Goal: Information Seeking & Learning: Learn about a topic

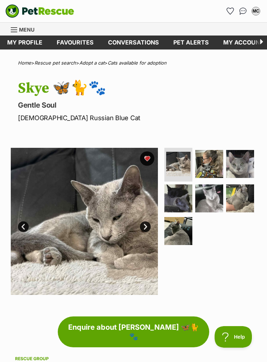
click at [0, 145] on section "Available 1 of 7 images 1 of 7 images 1 of 7 images 1 of 7 images 1 of 7 images…" at bounding box center [133, 216] width 267 height 158
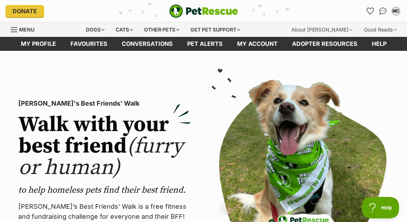
click at [175, 29] on div "Other pets" at bounding box center [161, 30] width 45 height 14
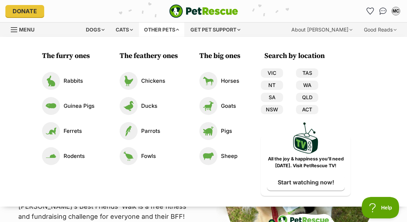
click at [153, 133] on p "Parrots" at bounding box center [150, 131] width 19 height 8
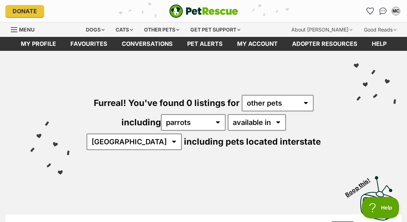
click at [182, 134] on select "[GEOGRAPHIC_DATA]" at bounding box center [133, 142] width 95 height 17
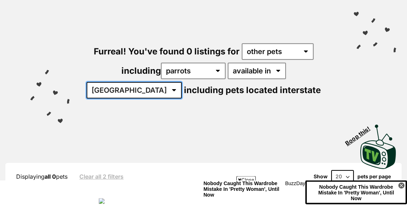
click at [182, 83] on select "[GEOGRAPHIC_DATA]" at bounding box center [133, 91] width 95 height 17
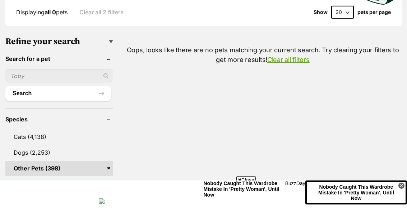
scroll to position [216, 0]
click at [61, 179] on link "Birds (45)" at bounding box center [61, 186] width 104 height 14
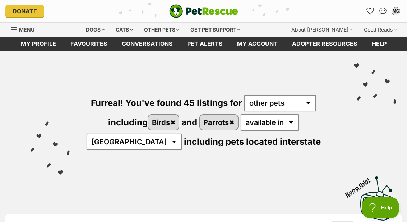
click at [237, 123] on link "Parrots" at bounding box center [219, 122] width 38 height 15
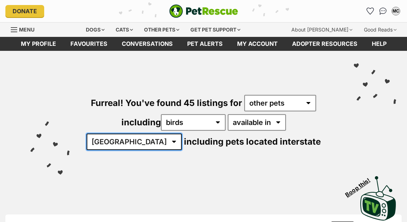
click at [182, 134] on select "[GEOGRAPHIC_DATA] [GEOGRAPHIC_DATA] [GEOGRAPHIC_DATA] SA [GEOGRAPHIC_DATA]" at bounding box center [133, 142] width 95 height 17
select select "VIC"
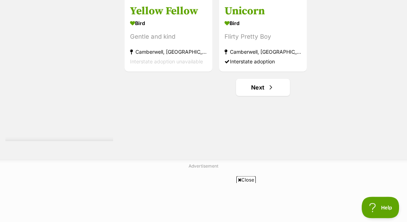
scroll to position [1344, 0]
click at [272, 87] on span "Next page" at bounding box center [270, 87] width 7 height 9
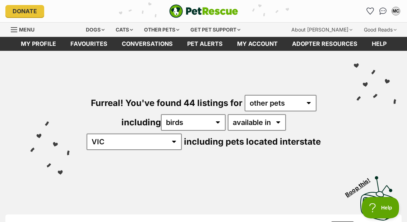
click at [128, 30] on div "Cats" at bounding box center [124, 30] width 27 height 14
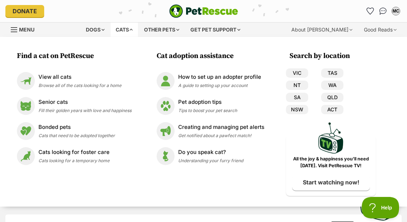
click at [116, 108] on span "Fill their golden years with love and happiness" at bounding box center [84, 110] width 93 height 5
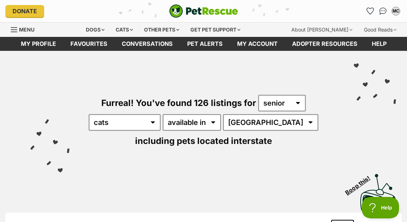
click at [262, 125] on select "[GEOGRAPHIC_DATA] [GEOGRAPHIC_DATA] [GEOGRAPHIC_DATA] [GEOGRAPHIC_DATA] [GEOGRA…" at bounding box center [270, 122] width 95 height 17
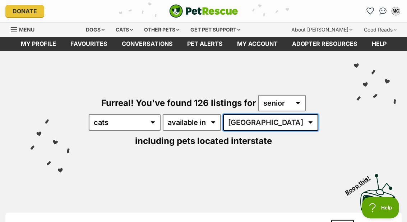
select select "VIC"
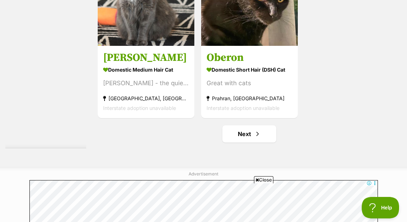
scroll to position [1426, 0]
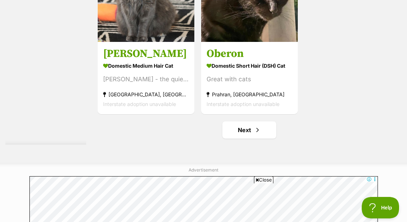
click at [256, 139] on link "Next" at bounding box center [249, 130] width 54 height 17
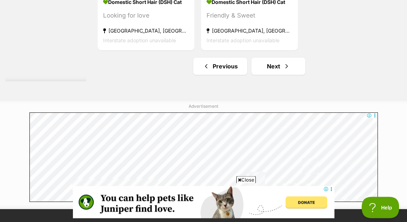
scroll to position [1490, 0]
click at [283, 71] on span "Next page" at bounding box center [286, 66] width 7 height 9
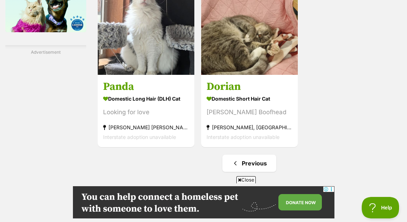
scroll to position [1283, 0]
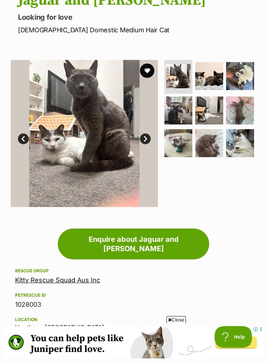
click at [205, 71] on img at bounding box center [209, 76] width 28 height 28
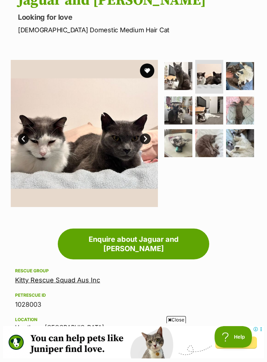
click at [243, 81] on img at bounding box center [240, 76] width 28 height 28
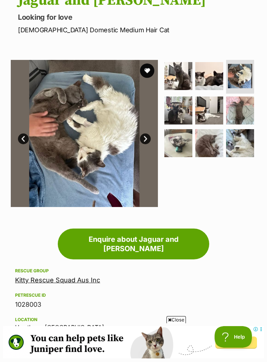
click at [184, 111] on img at bounding box center [178, 111] width 28 height 28
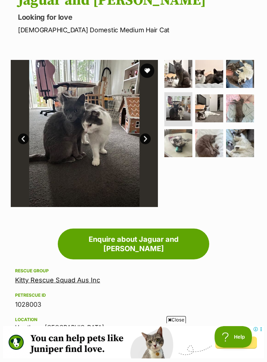
click at [189, 71] on img at bounding box center [178, 74] width 28 height 28
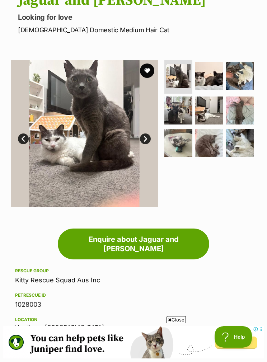
click at [242, 111] on img at bounding box center [240, 111] width 28 height 28
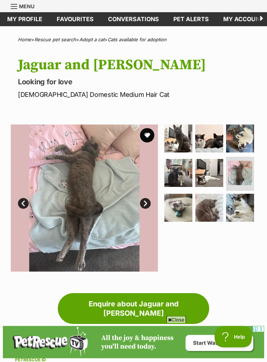
scroll to position [23, 0]
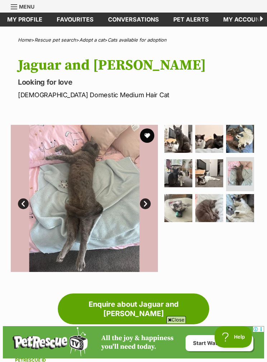
click at [182, 136] on img at bounding box center [178, 139] width 28 height 28
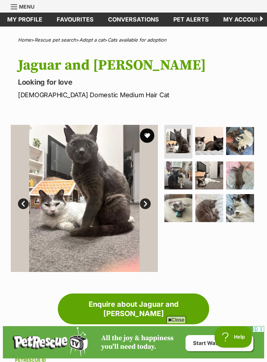
click at [213, 137] on img at bounding box center [209, 141] width 28 height 28
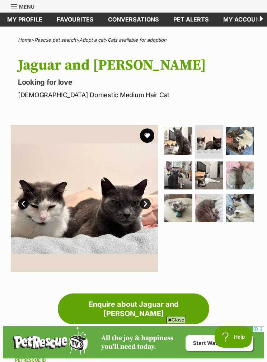
click at [240, 139] on img at bounding box center [240, 141] width 28 height 28
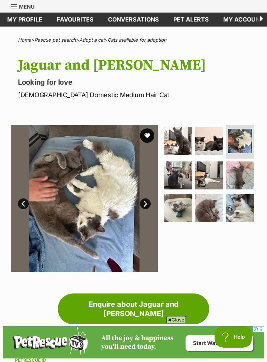
click at [195, 167] on img at bounding box center [209, 175] width 28 height 28
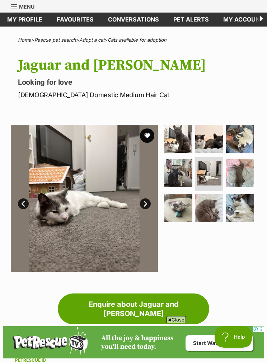
click at [240, 140] on img at bounding box center [240, 139] width 28 height 28
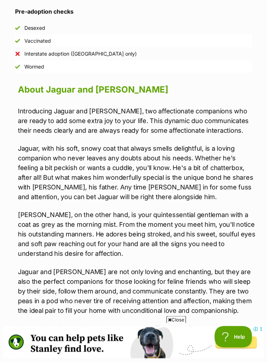
scroll to position [588, 0]
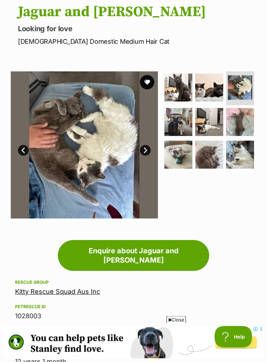
click at [151, 84] on button "favourite" at bounding box center [147, 82] width 14 height 14
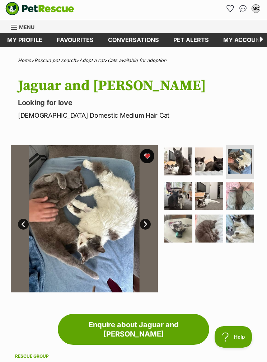
scroll to position [1, 0]
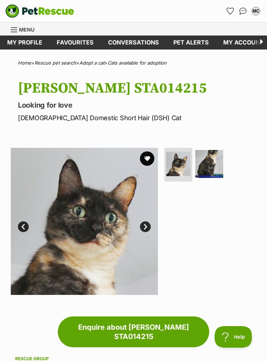
click at [210, 171] on img at bounding box center [209, 164] width 28 height 28
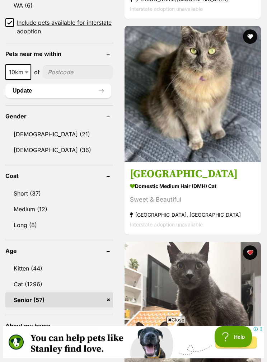
scroll to position [598, 0]
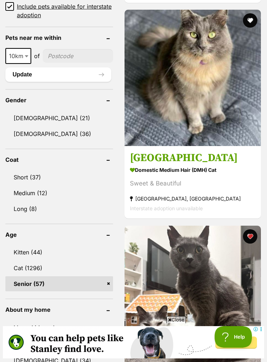
click at [94, 283] on link "Senior (57)" at bounding box center [59, 283] width 108 height 15
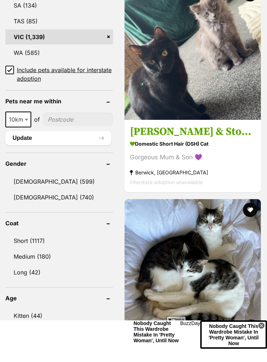
scroll to position [532, 0]
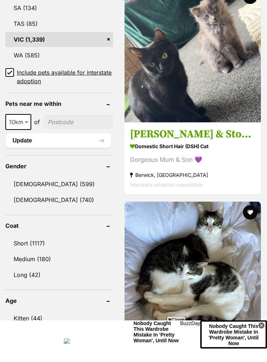
click at [57, 118] on input"] "postcode" at bounding box center [78, 123] width 70 height 14
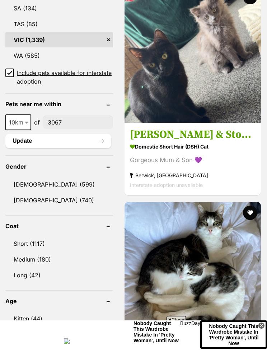
type input"] "3067"
click at [56, 141] on button "Update" at bounding box center [58, 141] width 106 height 14
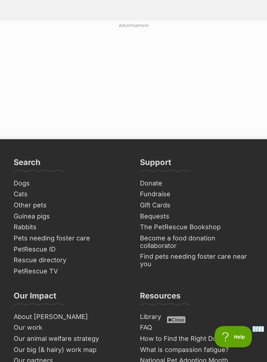
scroll to position [4747, 0]
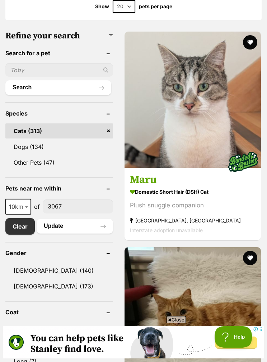
scroll to position [270, 0]
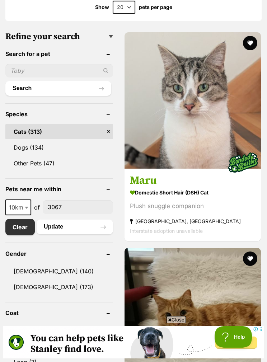
click at [136, 187] on h3 "Maru" at bounding box center [193, 181] width 126 height 14
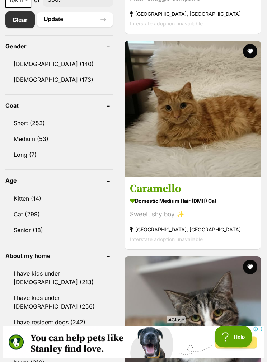
scroll to position [477, 0]
click at [158, 196] on h3 "Caramello" at bounding box center [193, 189] width 126 height 14
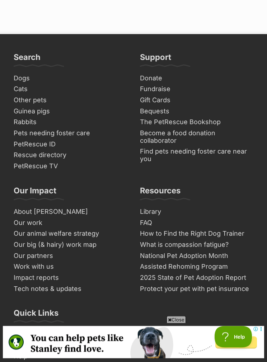
scroll to position [4822, 0]
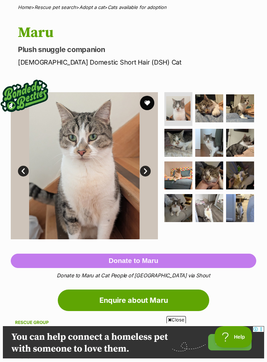
scroll to position [56, 0]
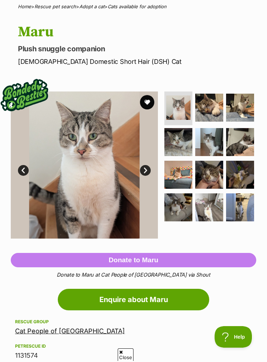
click at [209, 108] on img at bounding box center [209, 108] width 28 height 28
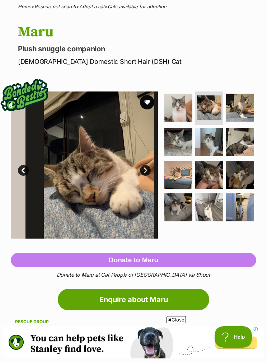
scroll to position [0, 0]
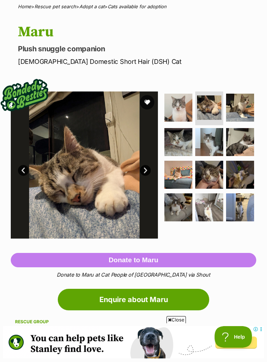
click at [239, 104] on img at bounding box center [240, 108] width 28 height 28
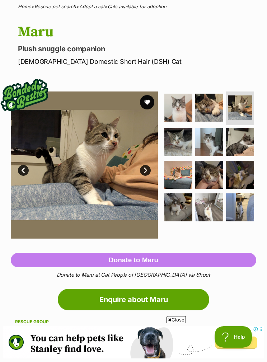
click at [188, 142] on img at bounding box center [178, 142] width 28 height 28
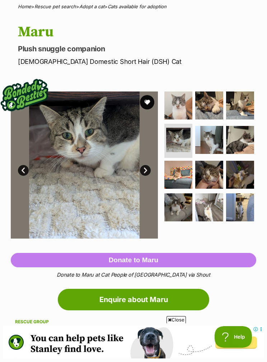
click at [212, 138] on img at bounding box center [209, 140] width 28 height 28
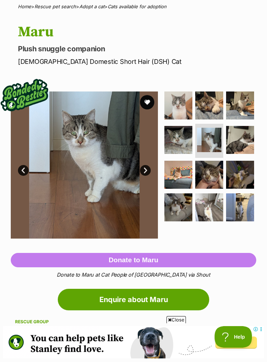
click at [242, 140] on img at bounding box center [240, 140] width 28 height 28
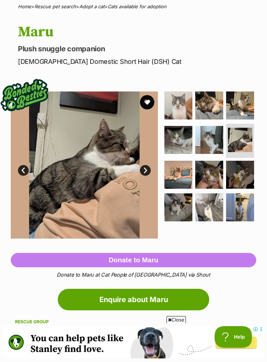
click at [188, 168] on img at bounding box center [178, 175] width 28 height 28
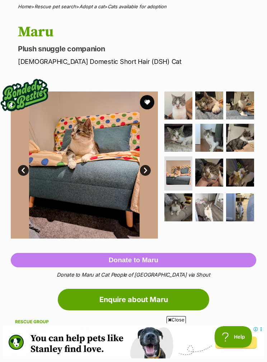
click at [219, 175] on img at bounding box center [209, 173] width 28 height 28
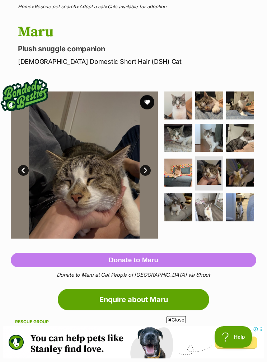
click at [248, 177] on img at bounding box center [240, 173] width 28 height 28
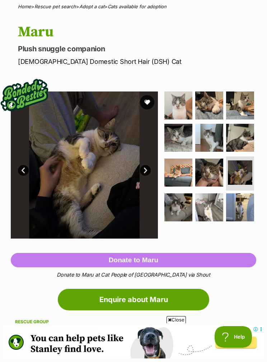
click at [184, 208] on img at bounding box center [178, 207] width 28 height 28
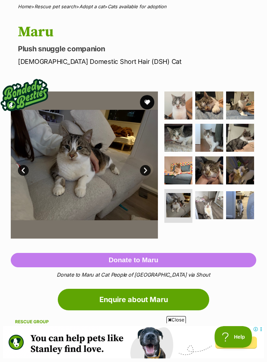
click at [217, 206] on img at bounding box center [209, 205] width 28 height 28
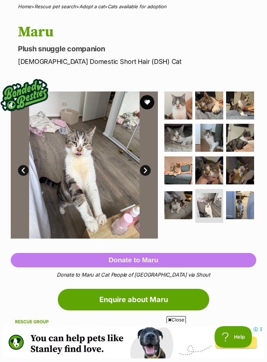
click at [244, 203] on img at bounding box center [240, 205] width 28 height 28
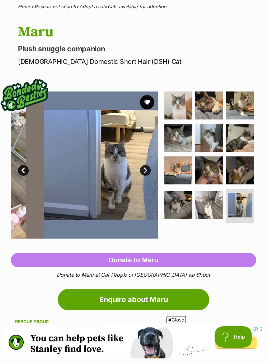
click at [244, 212] on img at bounding box center [240, 205] width 24 height 24
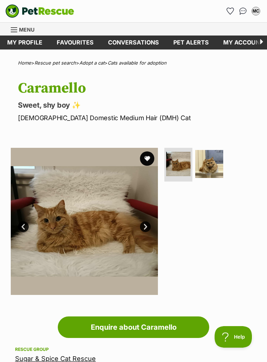
click at [213, 164] on img at bounding box center [209, 164] width 28 height 28
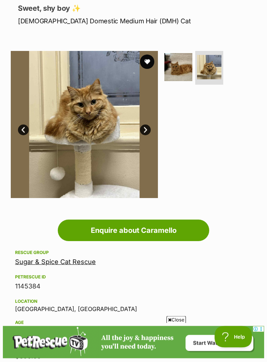
scroll to position [97, 0]
click at [176, 68] on img at bounding box center [178, 67] width 28 height 28
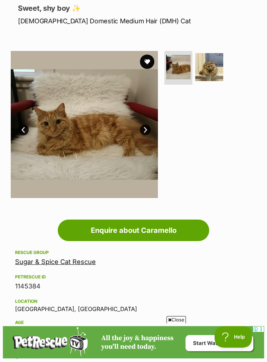
click at [156, 55] on img at bounding box center [84, 124] width 147 height 147
click at [146, 60] on button "favourite" at bounding box center [147, 62] width 14 height 14
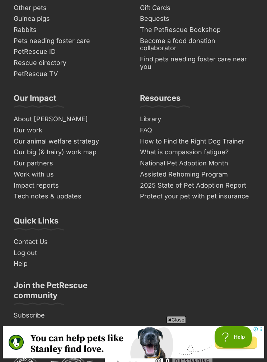
scroll to position [4924, 0]
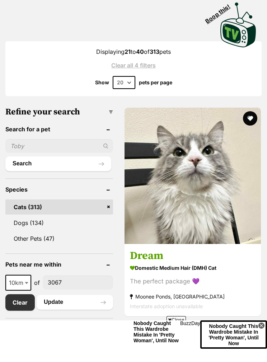
scroll to position [196, 0]
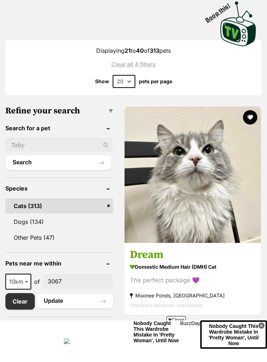
click at [145, 262] on h3 "Dream" at bounding box center [193, 255] width 126 height 14
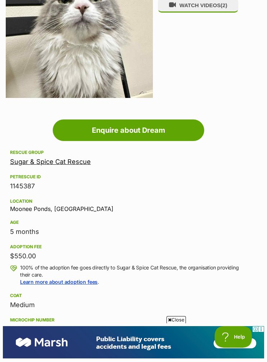
scroll to position [196, 5]
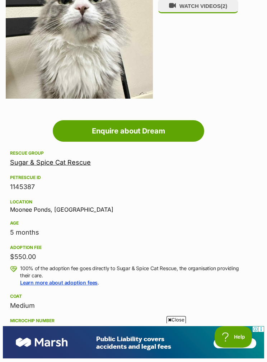
click at [77, 159] on link "Sugar & Spice Cat Rescue" at bounding box center [50, 163] width 81 height 8
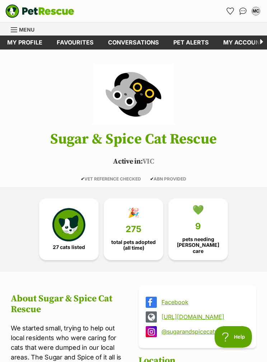
click at [84, 235] on img at bounding box center [68, 224] width 33 height 33
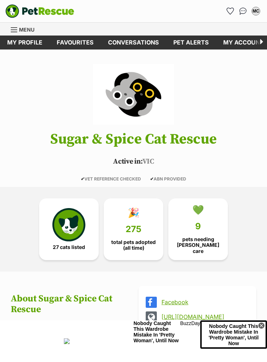
click at [204, 244] on span "pets needing [PERSON_NAME] care" at bounding box center [197, 244] width 47 height 17
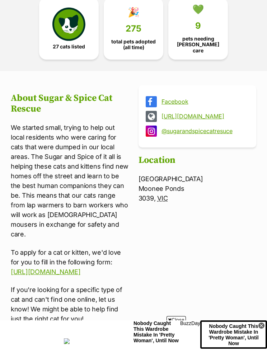
scroll to position [200, 0]
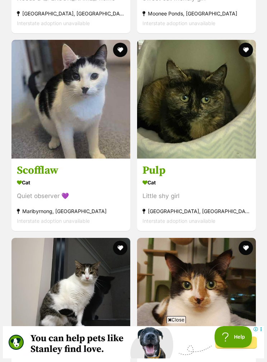
scroll to position [2998, 0]
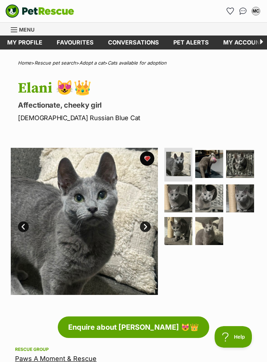
click at [19, 30] on link "Menu" at bounding box center [25, 29] width 29 height 13
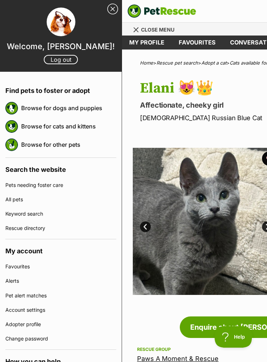
click at [56, 187] on link "Pets needing foster care" at bounding box center [60, 185] width 111 height 14
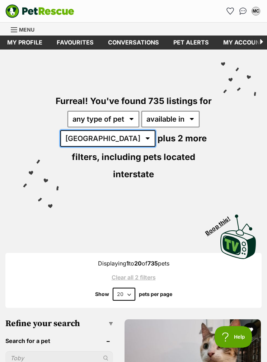
click at [106, 137] on select "Australia ACT NSW NT QLD SA TAS VIC WA" at bounding box center [107, 138] width 95 height 17
select select "VIC"
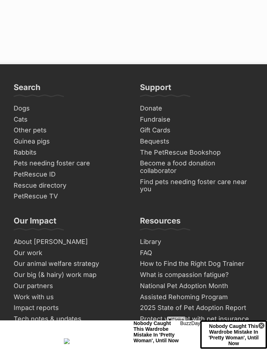
scroll to position [4737, 0]
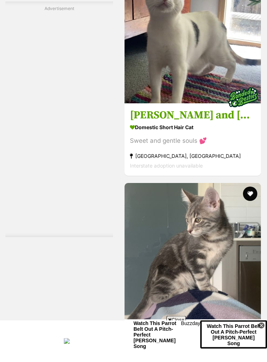
scroll to position [2080, 0]
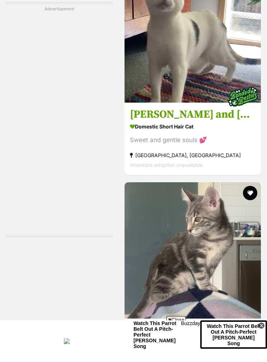
click at [170, 122] on h3 "[PERSON_NAME] and [PERSON_NAME]" at bounding box center [193, 115] width 126 height 14
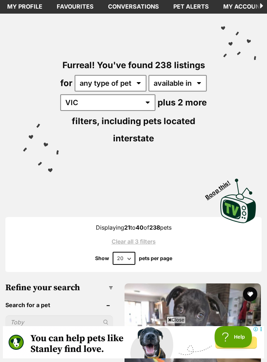
scroll to position [0, 0]
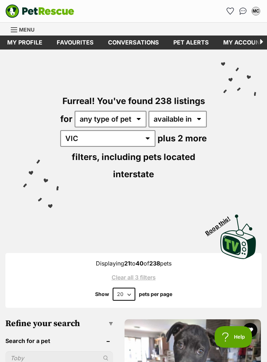
click at [11, 32] on div "Menu" at bounding box center [14, 30] width 7 height 6
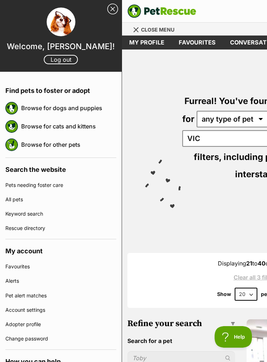
click at [74, 228] on link "Rescue directory" at bounding box center [60, 228] width 111 height 14
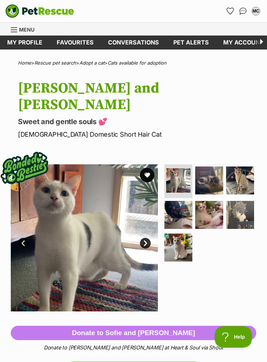
click at [216, 167] on img at bounding box center [209, 181] width 28 height 28
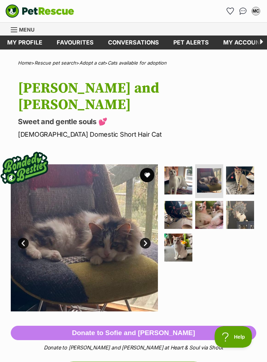
click at [242, 167] on img at bounding box center [240, 181] width 28 height 28
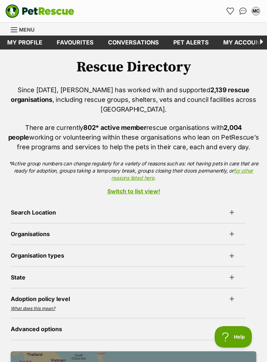
click at [236, 209] on header "Search Location" at bounding box center [128, 212] width 235 height 6
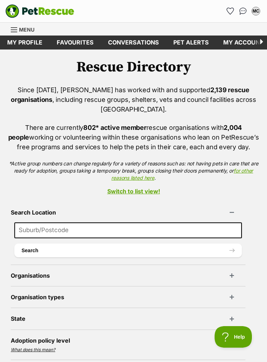
click at [205, 222] on input at bounding box center [128, 230] width 228 height 16
click at [152, 244] on button "Search" at bounding box center [128, 251] width 228 height 14
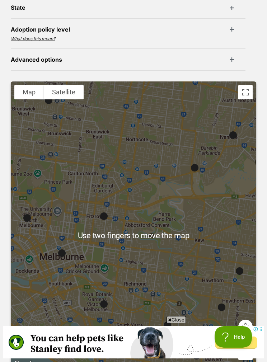
scroll to position [310, 0]
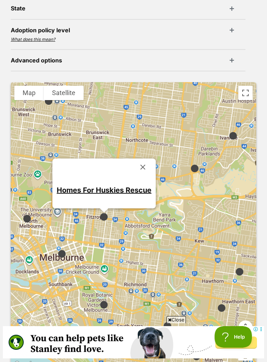
click at [142, 159] on button "Close" at bounding box center [142, 167] width 17 height 17
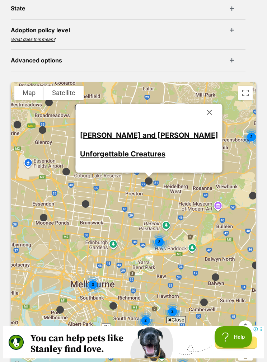
click at [201, 104] on button "Close" at bounding box center [209, 112] width 17 height 17
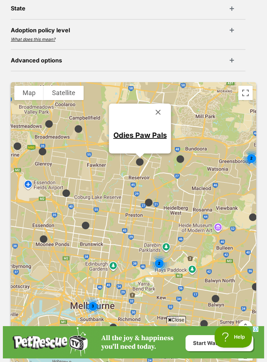
scroll to position [0, 0]
click at [155, 104] on button "Close" at bounding box center [158, 112] width 17 height 17
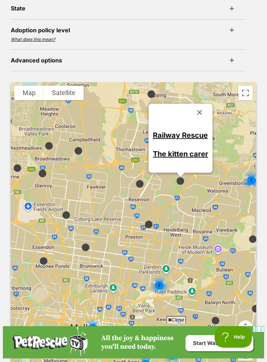
click at [203, 104] on button "Close" at bounding box center [199, 112] width 17 height 17
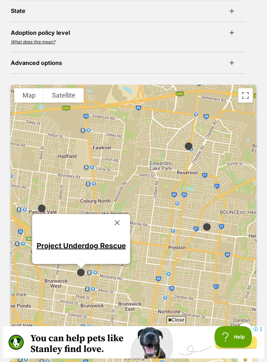
click at [123, 214] on button "Close" at bounding box center [117, 222] width 17 height 17
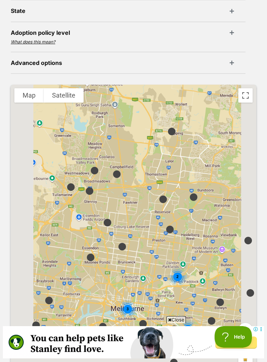
scroll to position [323, 0]
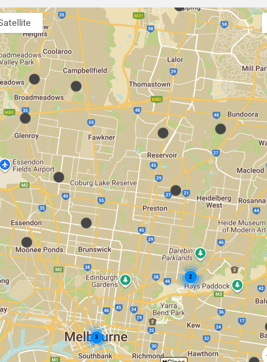
click at [178, 250] on div "2" at bounding box center [187, 259] width 19 height 19
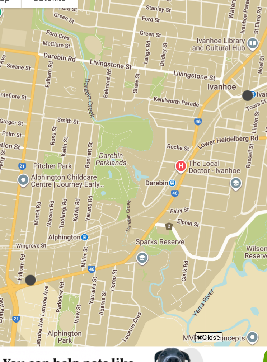
click at [57, 189] on div at bounding box center [133, 213] width 245 height 287
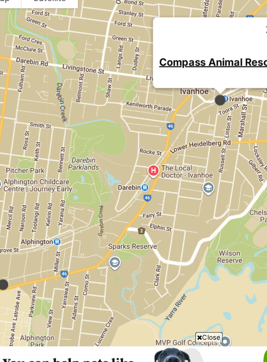
click at [210, 94] on button "Close" at bounding box center [218, 102] width 17 height 17
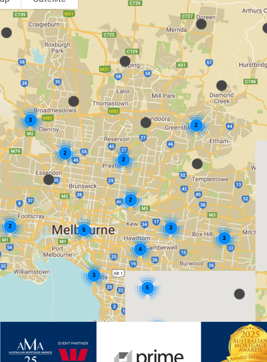
scroll to position [0, 0]
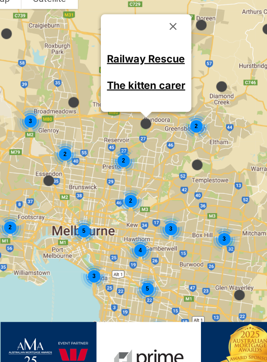
click at [142, 92] on button "Close" at bounding box center [150, 100] width 17 height 17
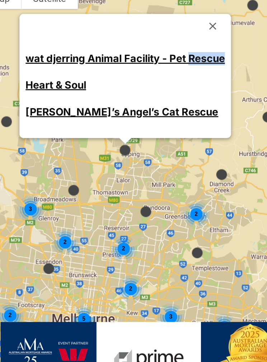
click at [170, 91] on button "Close" at bounding box center [178, 99] width 17 height 17
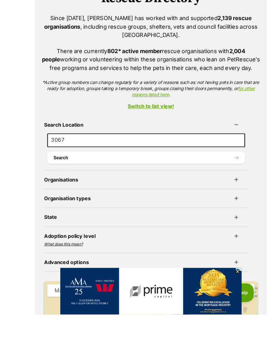
scroll to position [109, 0]
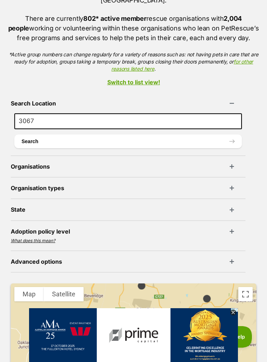
click at [221, 116] on input "3067" at bounding box center [128, 121] width 228 height 16
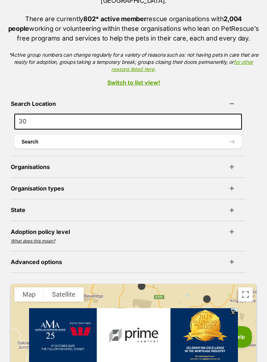
type input "3"
click at [252, 138] on div "Search Location Search Organisations With cats With dogs With other pets With B…" at bounding box center [133, 335] width 267 height 485
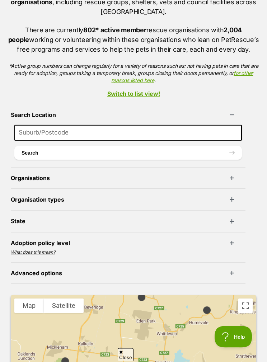
scroll to position [74, 0]
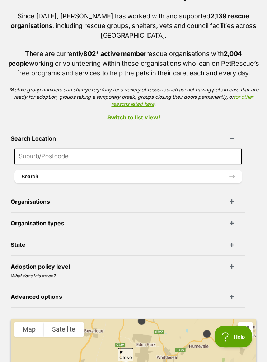
click at [142, 114] on link "Switch to list view!" at bounding box center [133, 117] width 267 height 6
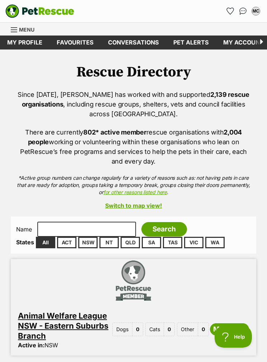
click at [193, 244] on link "VIC" at bounding box center [193, 242] width 19 height 11
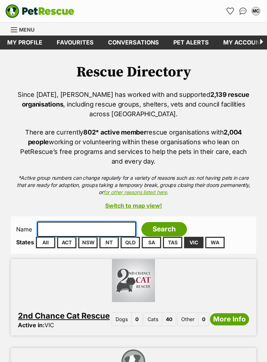
click at [91, 228] on input "text" at bounding box center [86, 229] width 99 height 15
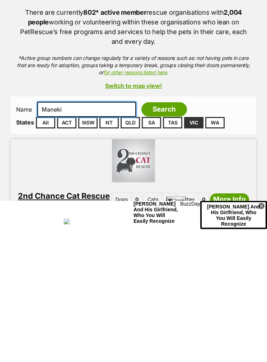
type input "Maneki"
click at [153, 222] on input "Search" at bounding box center [164, 229] width 46 height 14
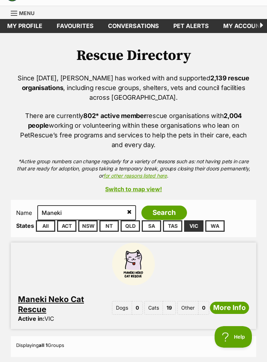
click at [65, 304] on link "Maneki Neko Cat Rescue" at bounding box center [51, 304] width 66 height 19
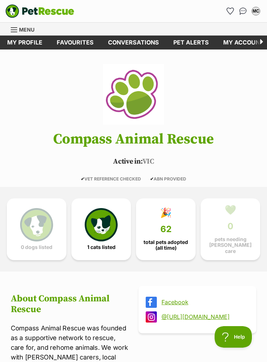
click at [113, 218] on img at bounding box center [101, 224] width 33 height 33
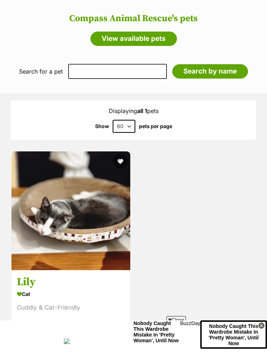
click at [38, 275] on h3 "Lily" at bounding box center [71, 282] width 108 height 14
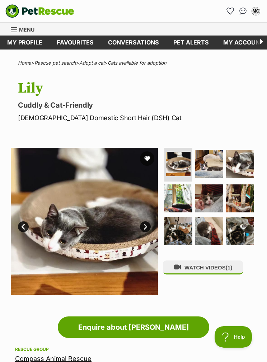
click at [217, 164] on img at bounding box center [209, 164] width 28 height 28
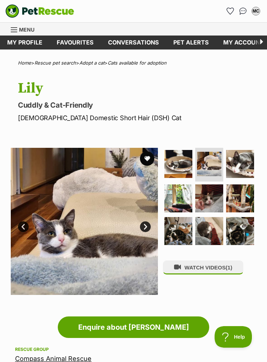
click at [248, 166] on img at bounding box center [240, 164] width 28 height 28
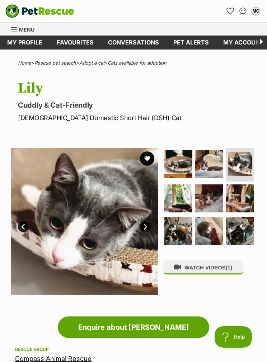
click at [191, 195] on img at bounding box center [178, 198] width 28 height 28
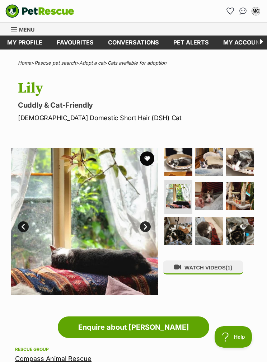
click at [217, 198] on img at bounding box center [209, 196] width 28 height 28
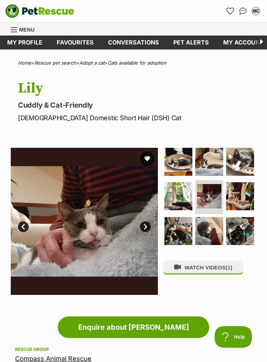
click at [242, 201] on img at bounding box center [240, 196] width 28 height 28
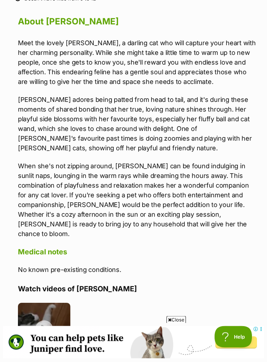
scroll to position [705, 0]
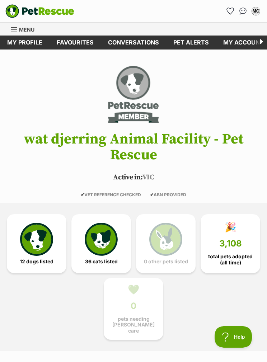
click at [114, 231] on img at bounding box center [101, 239] width 33 height 33
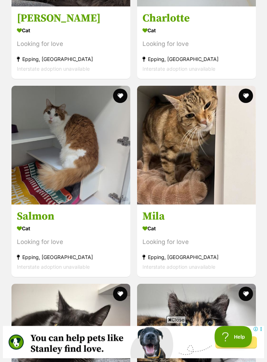
scroll to position [2116, 0]
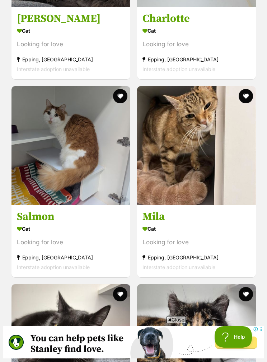
click at [46, 218] on h3 "Salmon" at bounding box center [71, 217] width 108 height 14
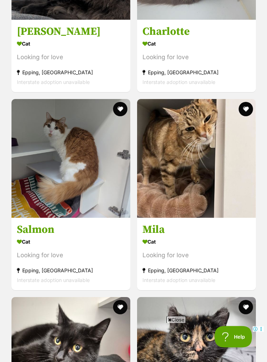
scroll to position [2097, 0]
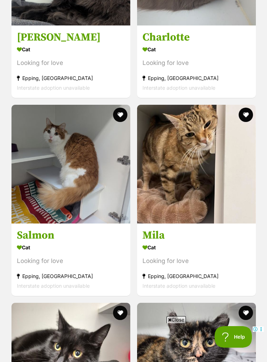
click at [47, 236] on h3 "Salmon" at bounding box center [71, 236] width 108 height 14
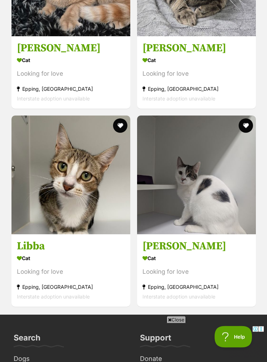
scroll to position [4072, 0]
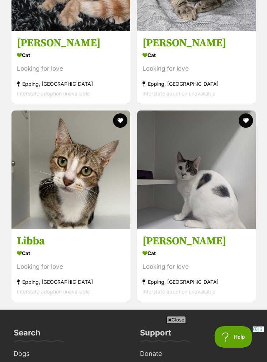
click at [40, 242] on h3 "Libba" at bounding box center [71, 241] width 108 height 14
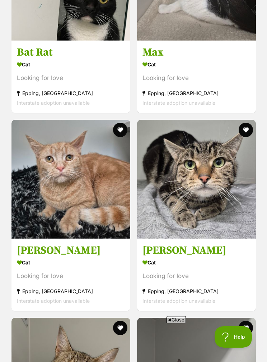
scroll to position [0, 0]
click at [44, 252] on h3 "[PERSON_NAME]" at bounding box center [71, 251] width 108 height 14
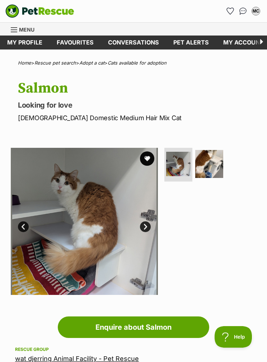
click at [209, 161] on img at bounding box center [209, 164] width 28 height 28
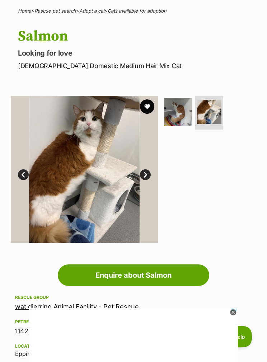
scroll to position [51, 0]
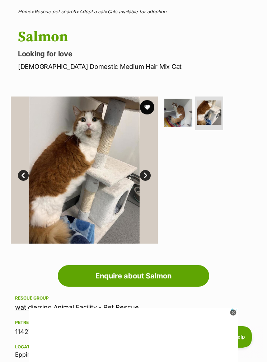
click at [179, 111] on img at bounding box center [178, 113] width 28 height 28
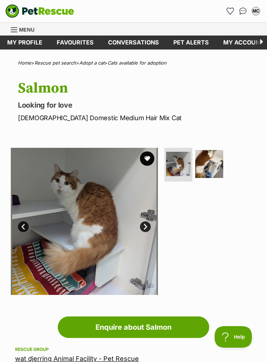
click at [212, 163] on img at bounding box center [209, 164] width 28 height 28
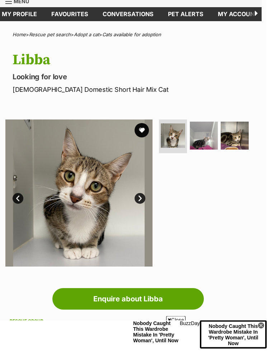
scroll to position [28, 5]
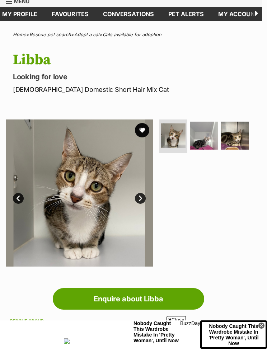
click at [206, 127] on img at bounding box center [204, 136] width 28 height 28
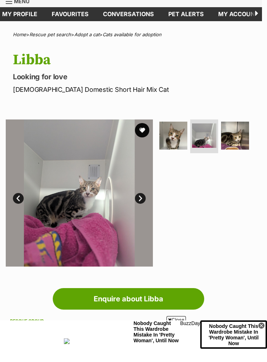
click at [233, 130] on img at bounding box center [235, 136] width 28 height 28
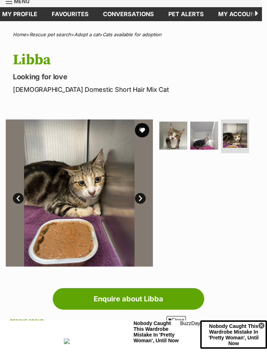
click at [209, 131] on img at bounding box center [204, 136] width 28 height 28
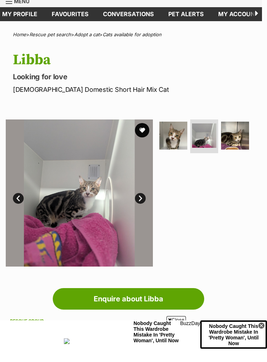
click at [179, 130] on img at bounding box center [173, 136] width 28 height 28
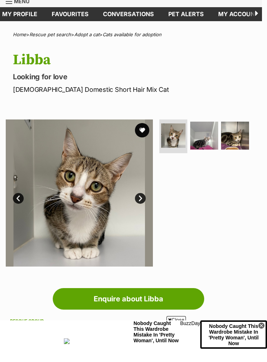
click at [212, 135] on img at bounding box center [204, 136] width 28 height 28
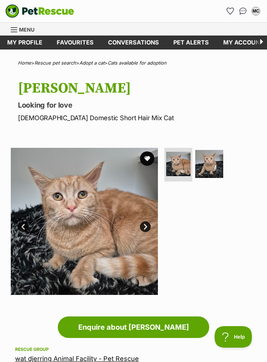
click at [211, 164] on img at bounding box center [209, 164] width 28 height 28
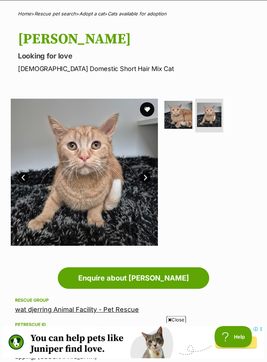
scroll to position [49, 0]
click at [214, 111] on img at bounding box center [209, 115] width 24 height 24
click at [182, 110] on img at bounding box center [178, 115] width 28 height 28
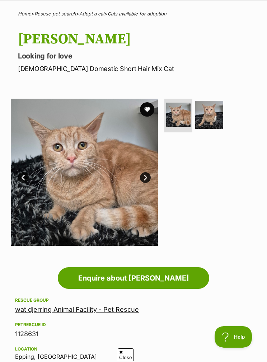
scroll to position [0, 0]
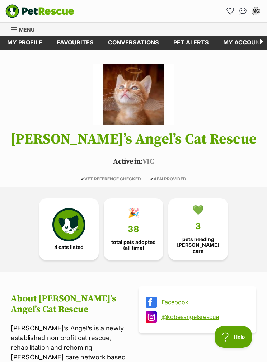
click at [81, 218] on img at bounding box center [68, 224] width 33 height 33
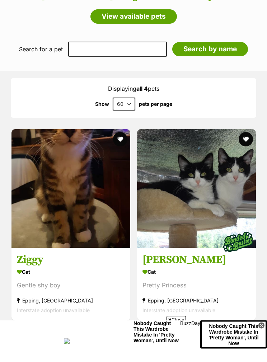
scroll to position [589, 0]
click at [89, 281] on div "Gentle shy boy" at bounding box center [71, 286] width 108 height 10
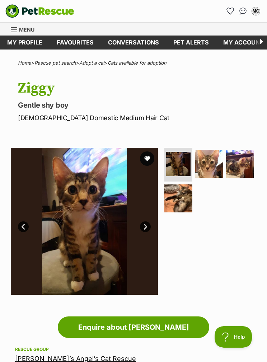
click at [212, 165] on img at bounding box center [209, 164] width 28 height 28
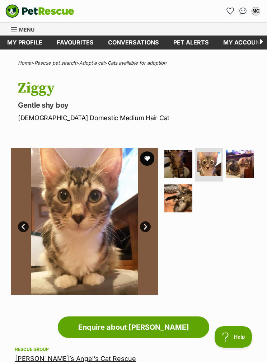
click at [240, 165] on img at bounding box center [240, 164] width 28 height 28
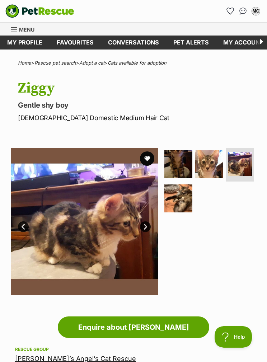
click at [189, 206] on img at bounding box center [178, 198] width 28 height 28
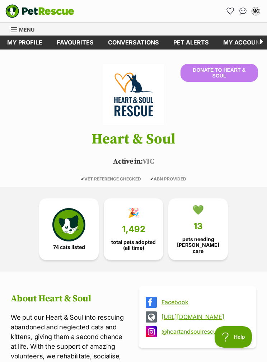
click at [69, 255] on link "74 cats listed" at bounding box center [69, 229] width 60 height 62
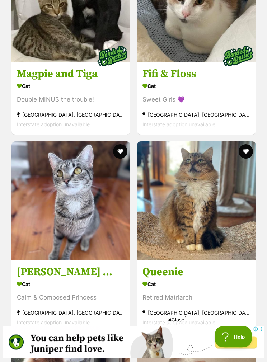
scroll to position [2125, 0]
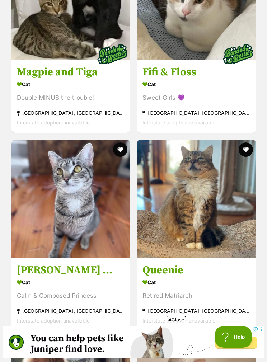
click at [172, 271] on h3 "Queenie" at bounding box center [196, 270] width 108 height 14
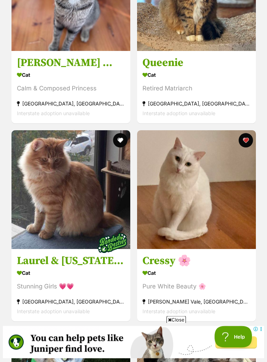
scroll to position [2333, 0]
click at [89, 268] on h3 "Laurel & Montana 🌸🌸" at bounding box center [71, 261] width 108 height 14
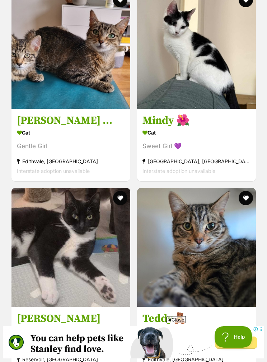
scroll to position [3859, 0]
click at [168, 128] on h3 "Mindy 🌺" at bounding box center [196, 121] width 108 height 14
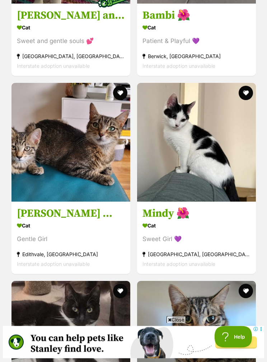
scroll to position [3765, 0]
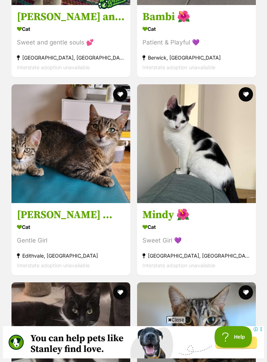
click at [245, 102] on button "favourite" at bounding box center [245, 94] width 14 height 14
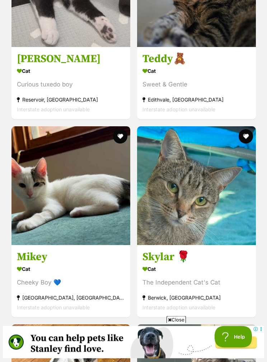
scroll to position [4119, 0]
click at [122, 144] on button "favourite" at bounding box center [120, 136] width 14 height 14
click at [39, 264] on h3 "Mikey" at bounding box center [71, 257] width 108 height 14
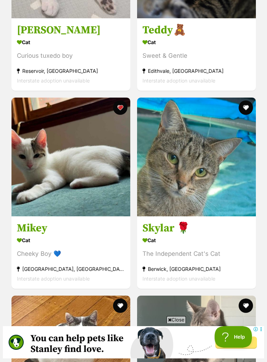
click at [168, 235] on h3 "Skylar 🌹" at bounding box center [196, 228] width 108 height 14
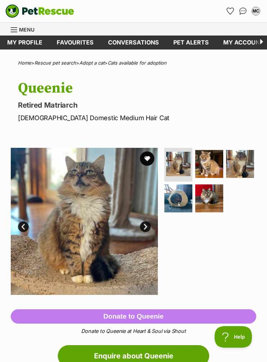
click at [215, 160] on img at bounding box center [209, 164] width 28 height 28
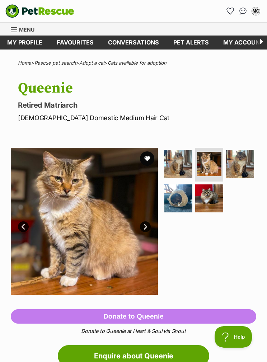
click at [236, 161] on img at bounding box center [240, 164] width 28 height 28
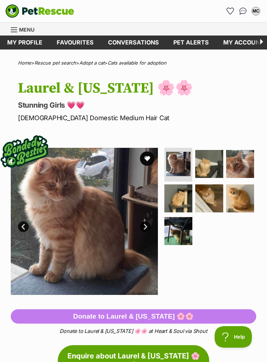
click at [217, 165] on img at bounding box center [209, 164] width 28 height 28
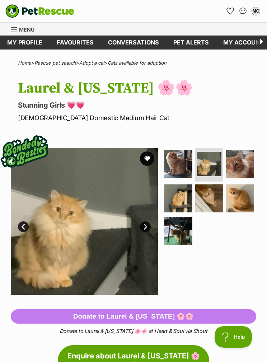
click at [234, 161] on img at bounding box center [240, 164] width 28 height 28
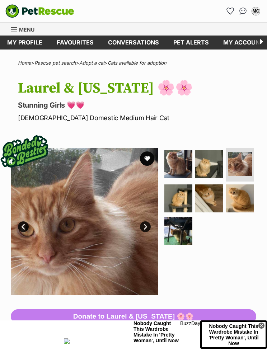
click at [179, 196] on img at bounding box center [178, 198] width 28 height 28
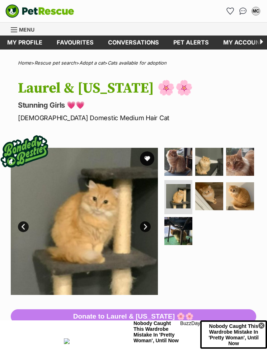
click at [242, 191] on img at bounding box center [240, 196] width 28 height 28
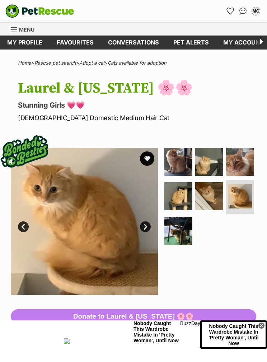
click at [214, 189] on img at bounding box center [209, 196] width 28 height 28
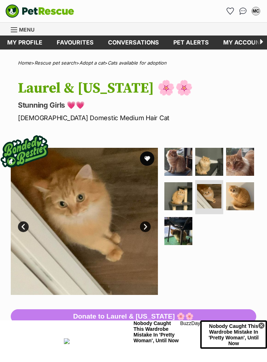
click at [185, 225] on img at bounding box center [178, 231] width 28 height 28
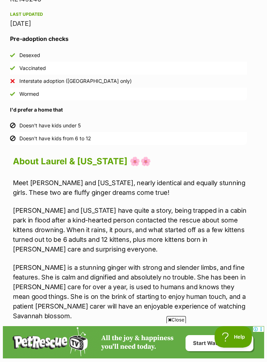
scroll to position [605, 5]
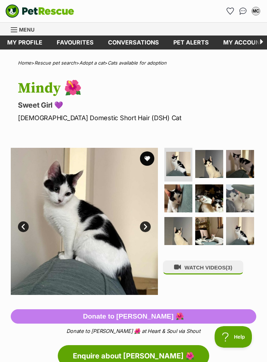
click at [213, 158] on img at bounding box center [209, 164] width 28 height 28
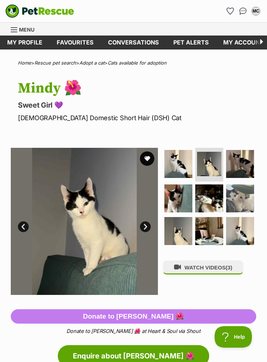
click at [245, 165] on img at bounding box center [240, 164] width 28 height 28
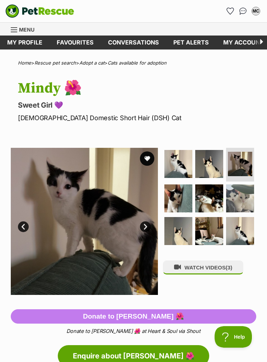
click at [186, 201] on img at bounding box center [178, 198] width 28 height 28
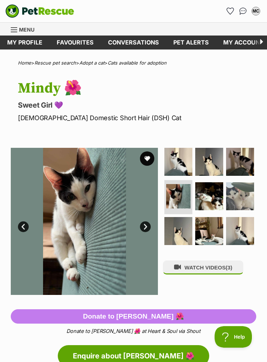
click at [214, 195] on img at bounding box center [209, 196] width 28 height 28
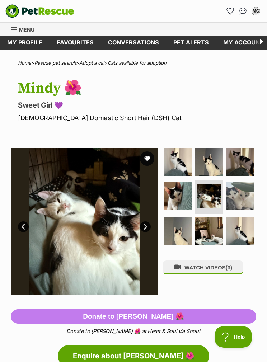
click at [240, 195] on img at bounding box center [240, 196] width 28 height 28
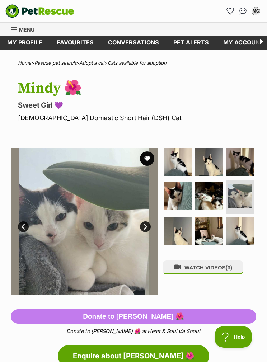
click at [186, 228] on img at bounding box center [178, 231] width 28 height 28
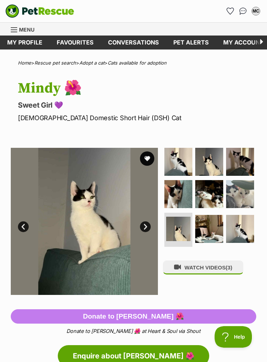
click at [215, 225] on img at bounding box center [209, 229] width 28 height 28
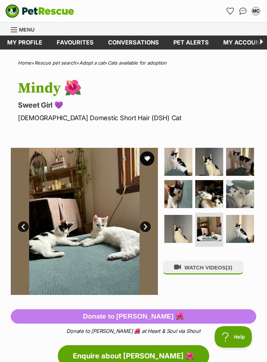
click at [237, 226] on img at bounding box center [240, 229] width 28 height 28
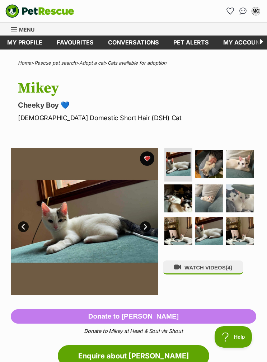
click at [211, 165] on img at bounding box center [209, 164] width 28 height 28
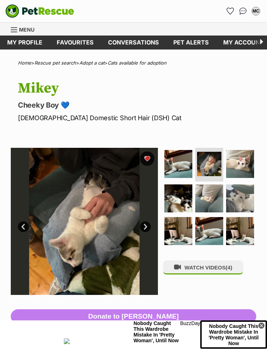
click at [237, 166] on img at bounding box center [240, 164] width 28 height 28
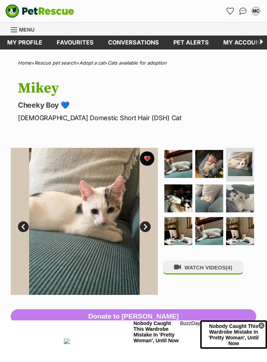
click at [187, 192] on img at bounding box center [178, 198] width 28 height 28
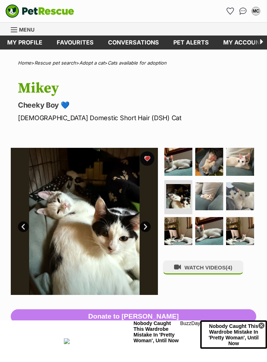
click at [217, 195] on img at bounding box center [209, 196] width 28 height 28
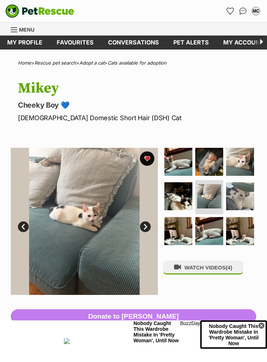
click at [233, 191] on img at bounding box center [240, 196] width 28 height 28
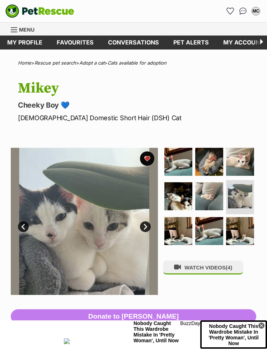
click at [182, 229] on img at bounding box center [178, 231] width 28 height 28
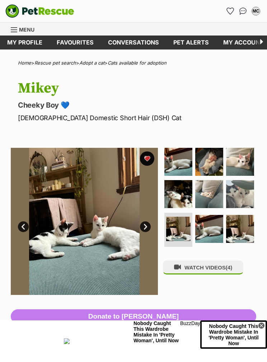
click at [215, 223] on img at bounding box center [209, 229] width 28 height 28
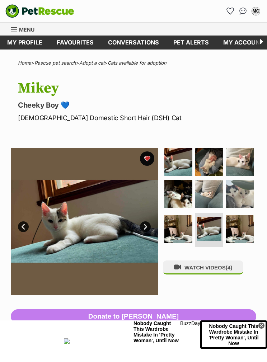
click at [237, 222] on img at bounding box center [240, 229] width 28 height 28
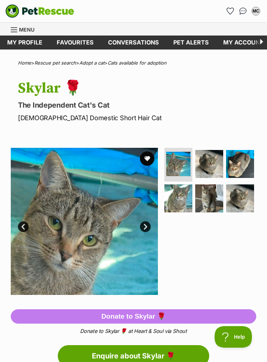
click at [216, 157] on img at bounding box center [209, 164] width 28 height 28
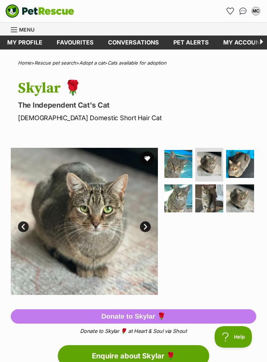
click at [236, 164] on img at bounding box center [240, 164] width 28 height 28
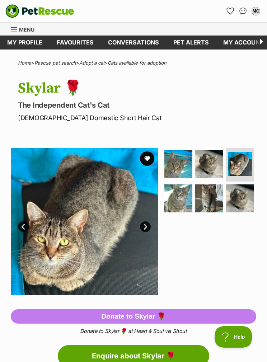
click at [201, 198] on img at bounding box center [209, 198] width 28 height 28
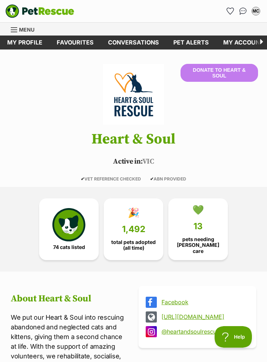
click at [79, 218] on img at bounding box center [68, 224] width 33 height 33
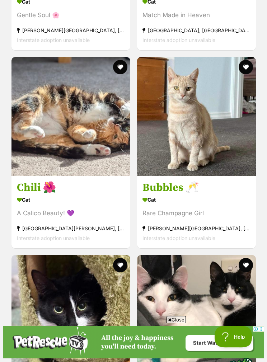
scroll to position [5773, 0]
click at [175, 195] on h3 "Bubbles 🥂" at bounding box center [196, 188] width 108 height 14
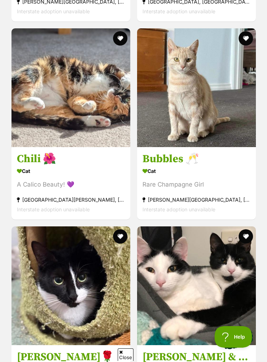
click at [244, 46] on button "favourite" at bounding box center [245, 38] width 14 height 14
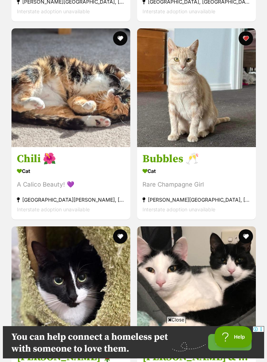
scroll to position [0, 0]
click at [38, 166] on h3 "Chili 🌺" at bounding box center [71, 159] width 108 height 14
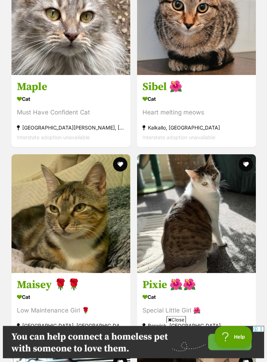
scroll to position [6270, 0]
click at [166, 94] on h3 "Sibel 🌺" at bounding box center [196, 87] width 108 height 14
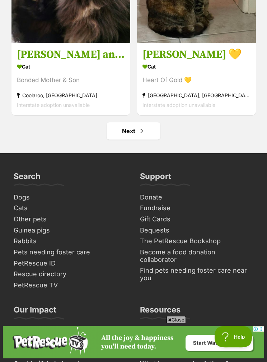
scroll to position [6698, 0]
click at [144, 135] on span "Next page" at bounding box center [141, 131] width 7 height 9
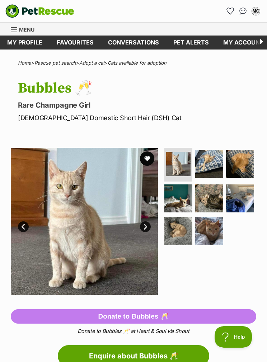
click at [209, 163] on img at bounding box center [209, 164] width 28 height 28
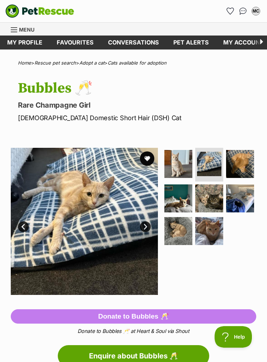
click at [242, 163] on img at bounding box center [240, 164] width 28 height 28
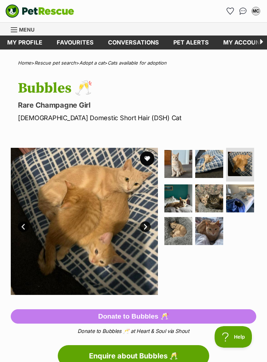
click at [192, 195] on img at bounding box center [178, 198] width 28 height 28
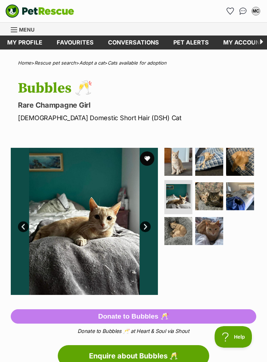
click at [218, 196] on img at bounding box center [209, 196] width 28 height 28
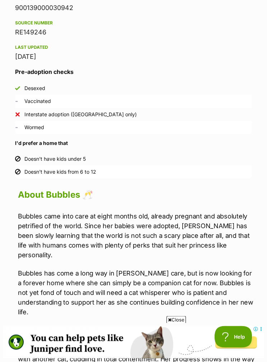
scroll to position [533, 0]
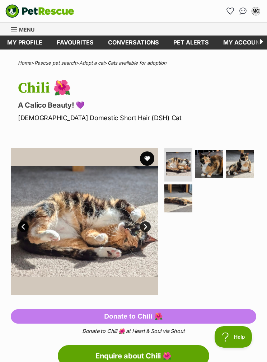
click at [215, 162] on img at bounding box center [209, 164] width 28 height 28
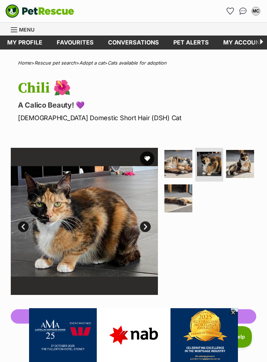
click at [245, 162] on img at bounding box center [240, 164] width 28 height 28
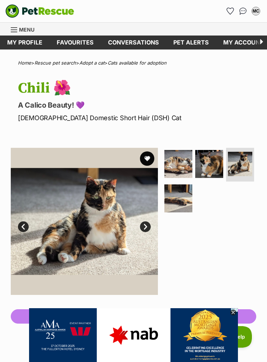
click at [184, 196] on img at bounding box center [178, 198] width 28 height 28
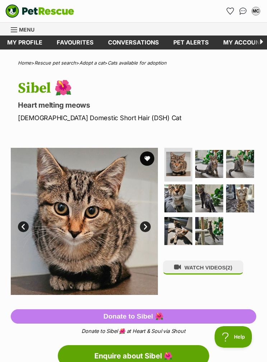
click at [215, 159] on img at bounding box center [209, 164] width 28 height 28
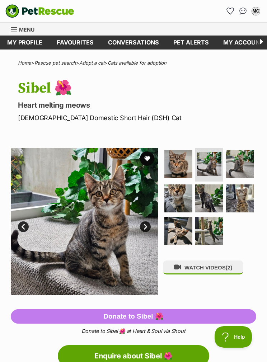
click at [243, 163] on img at bounding box center [240, 164] width 28 height 28
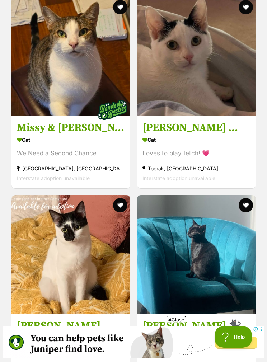
click at [160, 134] on h3 "[PERSON_NAME] 🌷🌷🌷" at bounding box center [196, 128] width 108 height 14
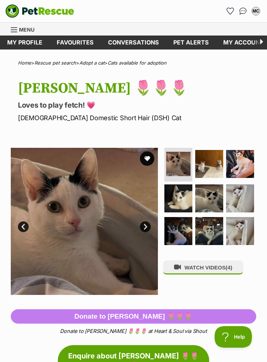
click at [214, 162] on img at bounding box center [209, 164] width 28 height 28
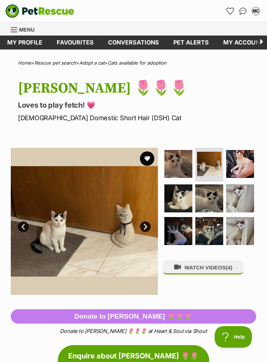
click at [239, 165] on img at bounding box center [240, 164] width 28 height 28
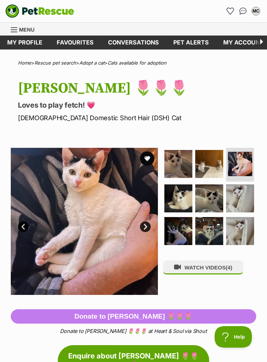
click at [180, 192] on img at bounding box center [178, 198] width 28 height 28
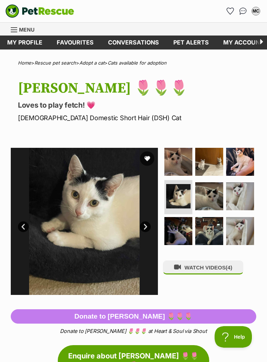
click at [205, 203] on img at bounding box center [209, 196] width 28 height 28
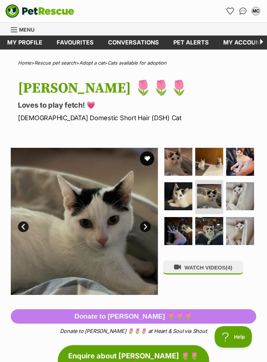
click at [239, 191] on img at bounding box center [240, 196] width 28 height 28
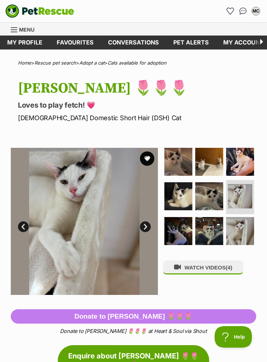
click at [191, 226] on img at bounding box center [178, 231] width 28 height 28
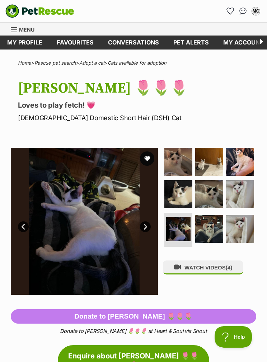
click at [218, 226] on img at bounding box center [209, 229] width 28 height 28
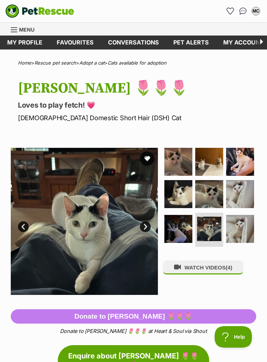
click at [240, 228] on img at bounding box center [240, 229] width 28 height 28
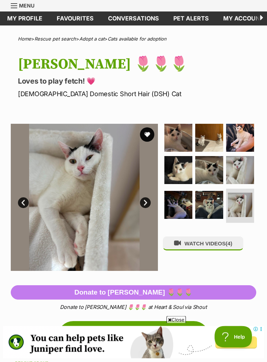
scroll to position [15, 0]
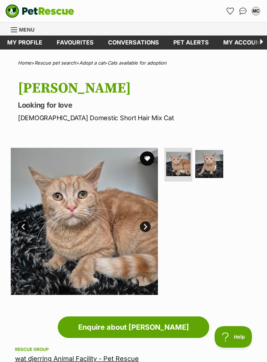
click at [214, 160] on img at bounding box center [209, 164] width 28 height 28
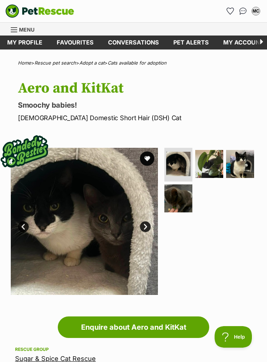
click at [218, 174] on img at bounding box center [209, 164] width 28 height 28
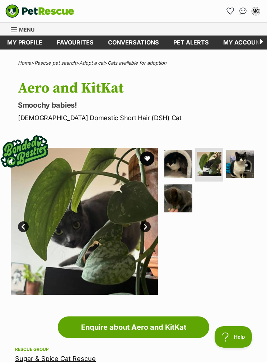
click at [247, 169] on img at bounding box center [240, 164] width 28 height 28
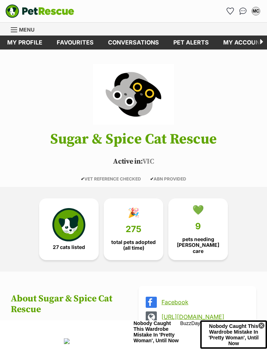
click at [78, 230] on img at bounding box center [68, 224] width 33 height 33
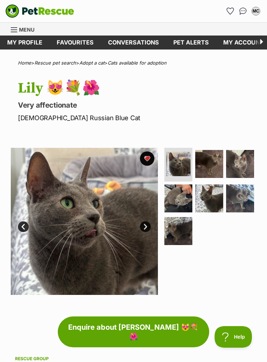
click at [182, 168] on img at bounding box center [178, 164] width 24 height 24
click at [211, 157] on img at bounding box center [209, 164] width 28 height 28
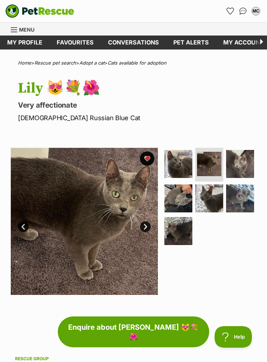
click at [242, 163] on img at bounding box center [240, 164] width 28 height 28
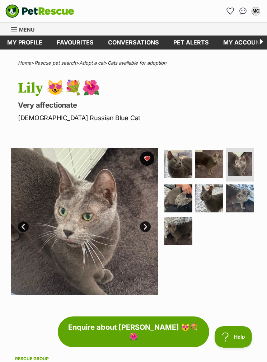
click at [181, 195] on img at bounding box center [178, 198] width 28 height 28
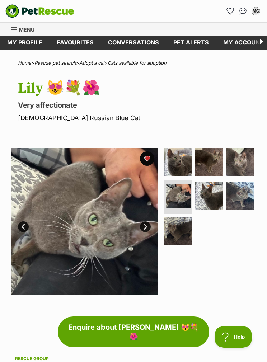
click at [214, 195] on img at bounding box center [209, 196] width 28 height 28
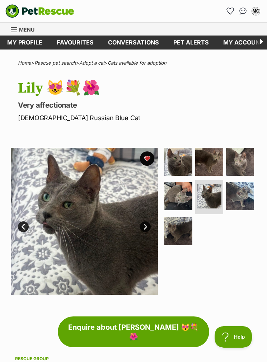
click at [243, 199] on img at bounding box center [240, 196] width 28 height 28
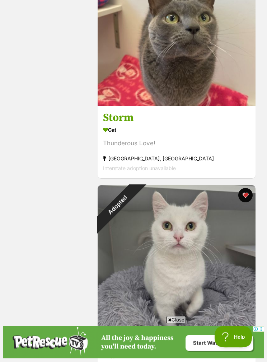
scroll to position [3533, 0]
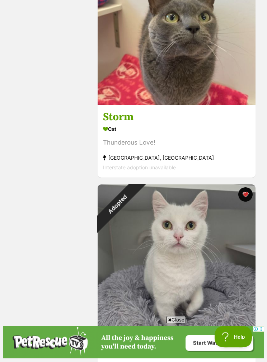
click at [206, 148] on div "Thunderous Love!" at bounding box center [176, 143] width 147 height 10
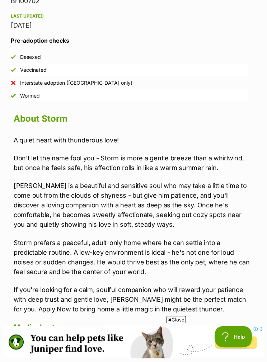
scroll to position [544, 4]
